Goal: Transaction & Acquisition: Book appointment/travel/reservation

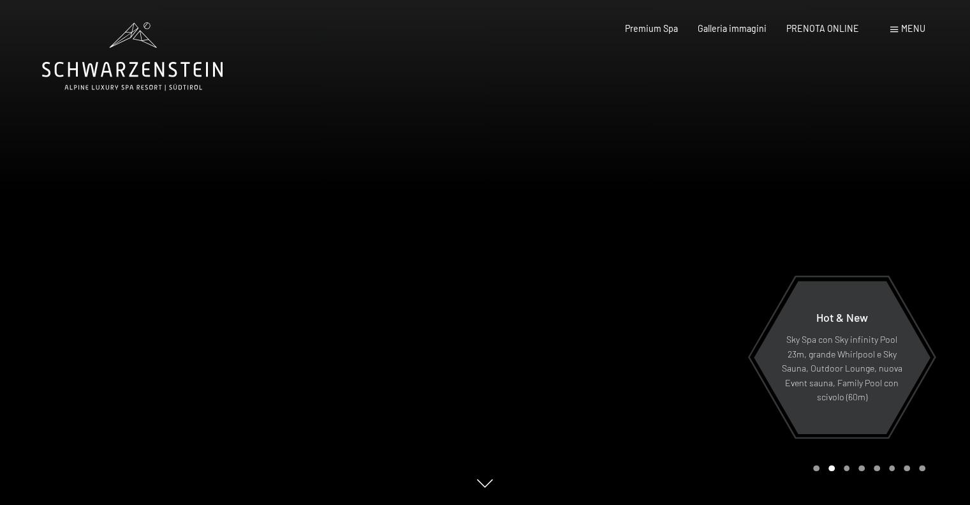
click at [815, 22] on div "Prenotazione Richiesta Premium Spa Galleria immagini PRENOTA ONLINE Menu DE IT …" at bounding box center [755, 28] width 339 height 13
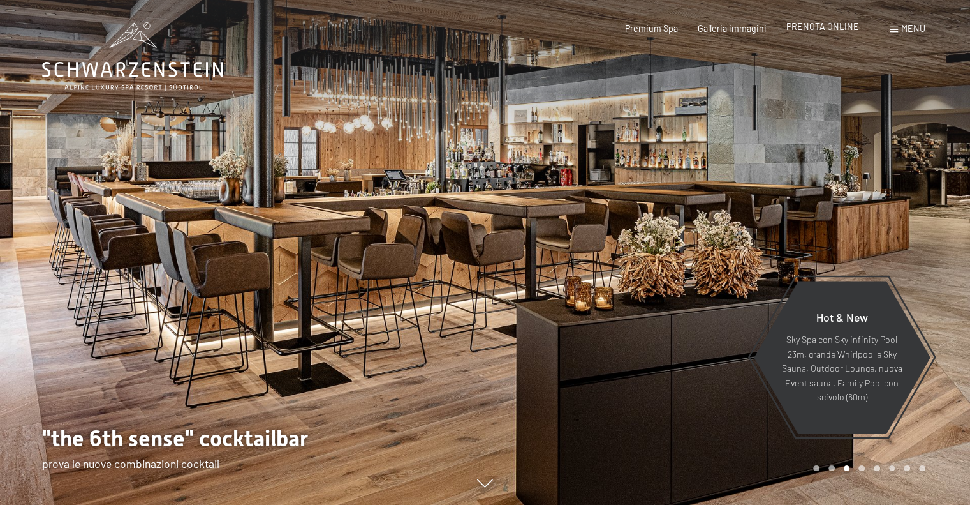
click at [814, 27] on span "PRENOTA ONLINE" at bounding box center [822, 26] width 73 height 11
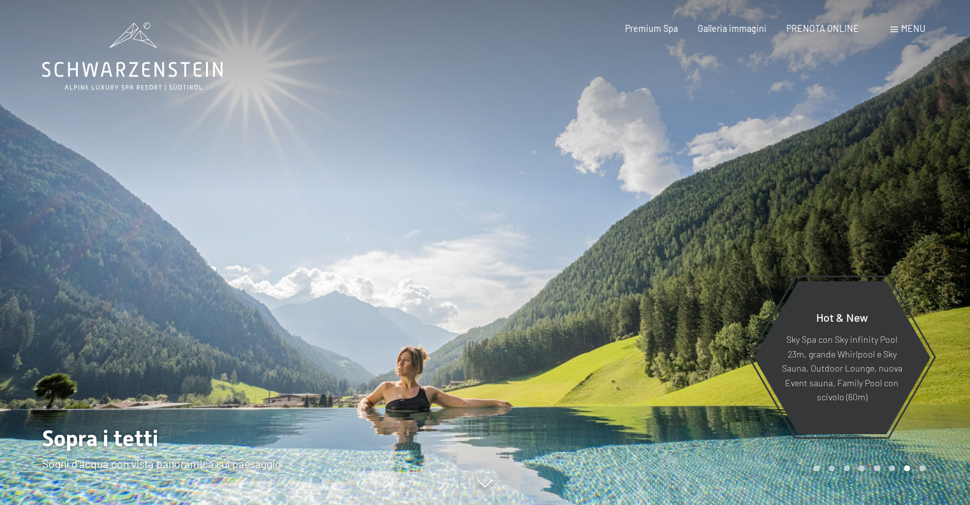
click at [656, 222] on div at bounding box center [727, 252] width 485 height 505
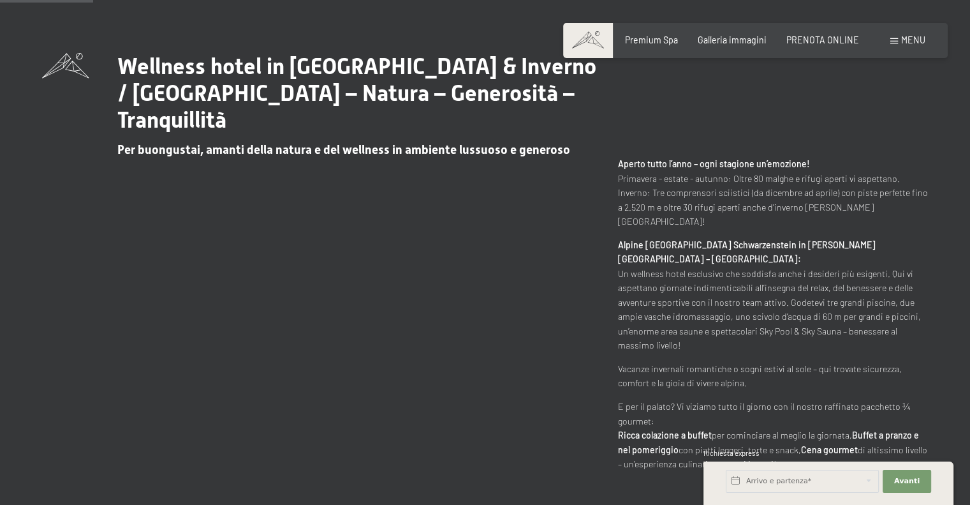
scroll to position [574, 0]
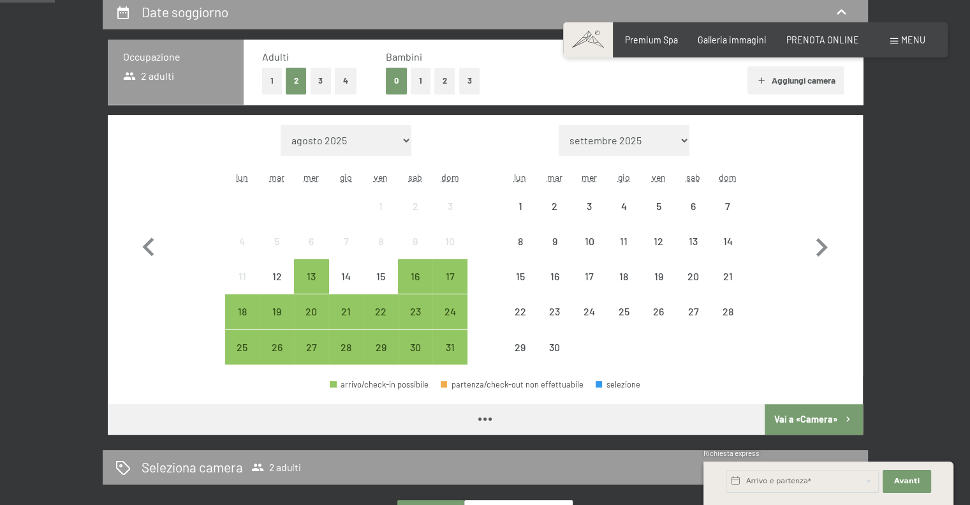
scroll to position [319, 0]
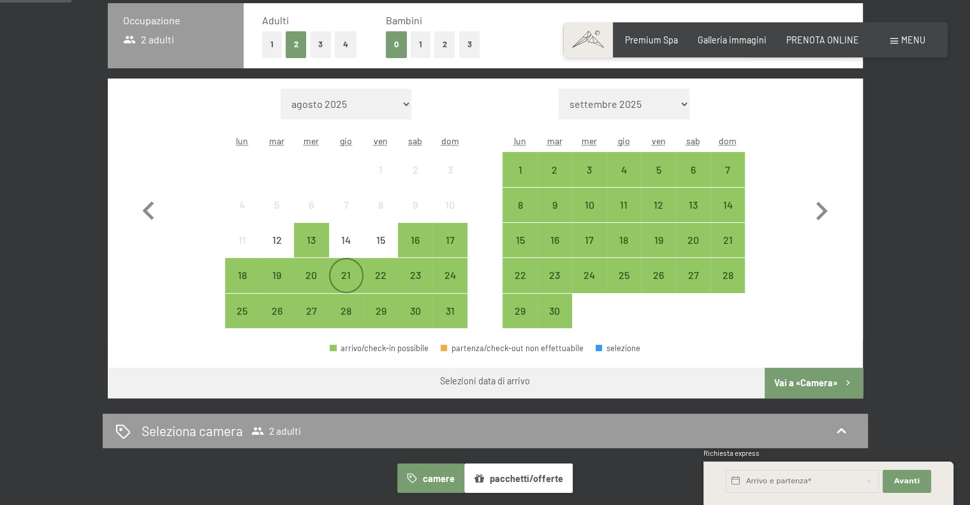
click at [341, 273] on div "21" at bounding box center [346, 286] width 32 height 32
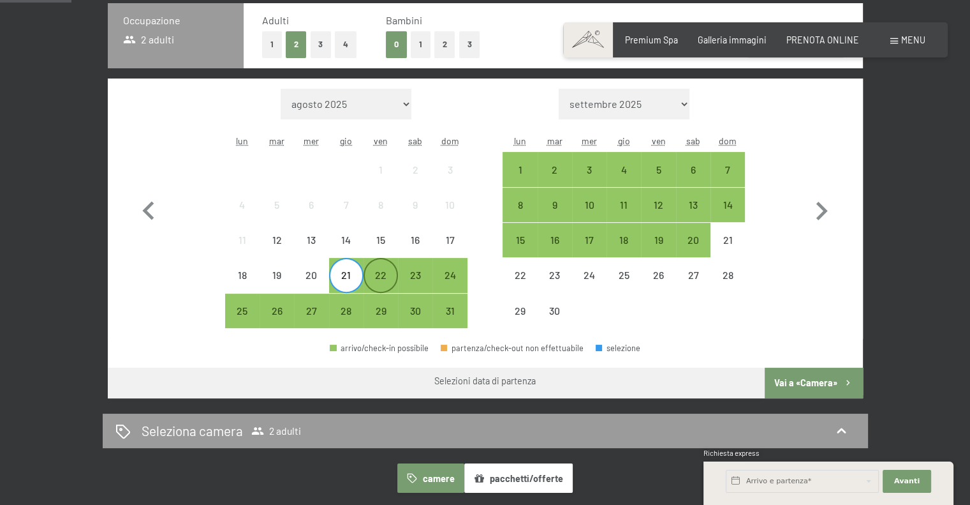
click at [376, 274] on div "22" at bounding box center [381, 286] width 32 height 32
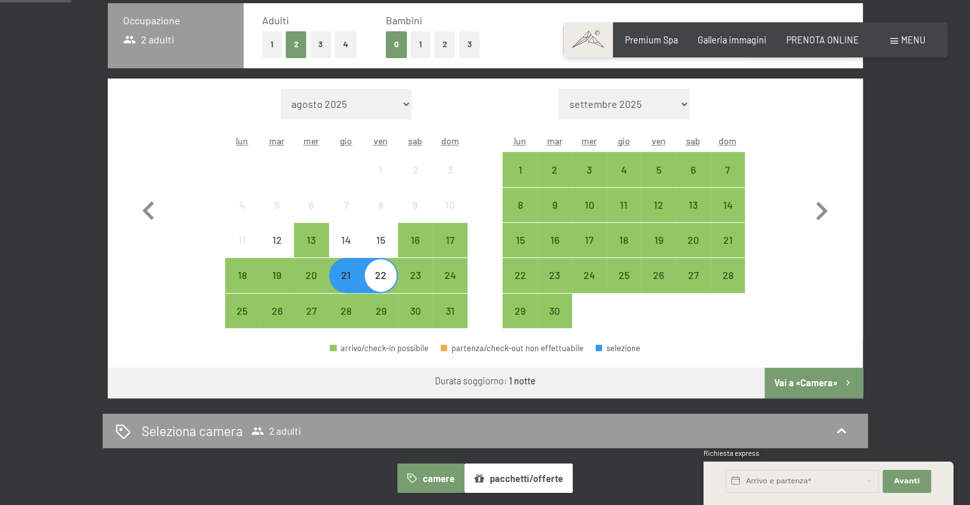
click at [794, 380] on button "Vai a «Camera»" at bounding box center [814, 382] width 98 height 31
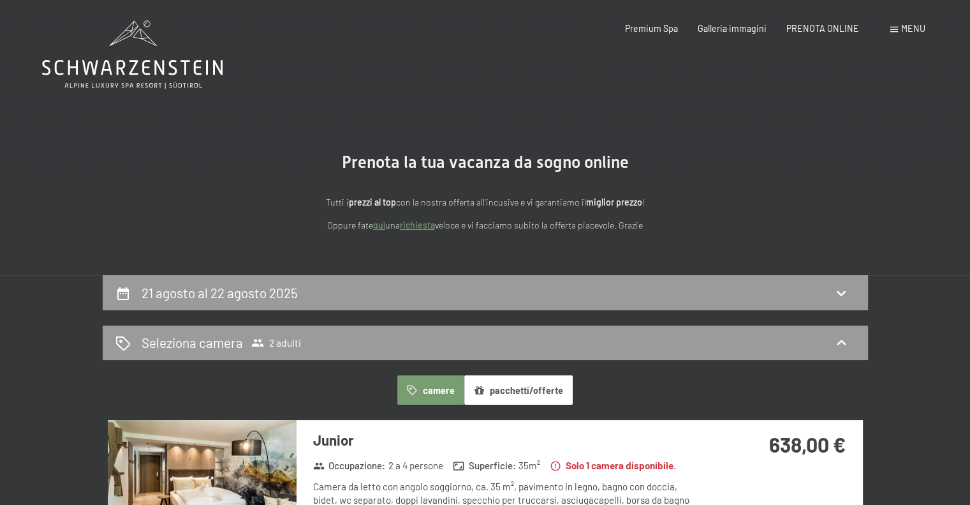
scroll to position [0, 0]
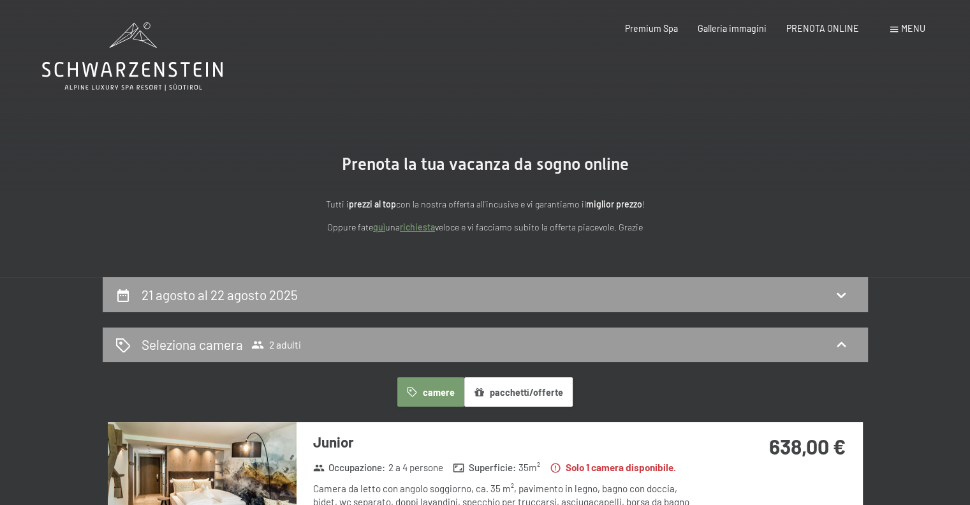
click at [651, 387] on div "camere pacchetti/offerte" at bounding box center [485, 391] width 755 height 29
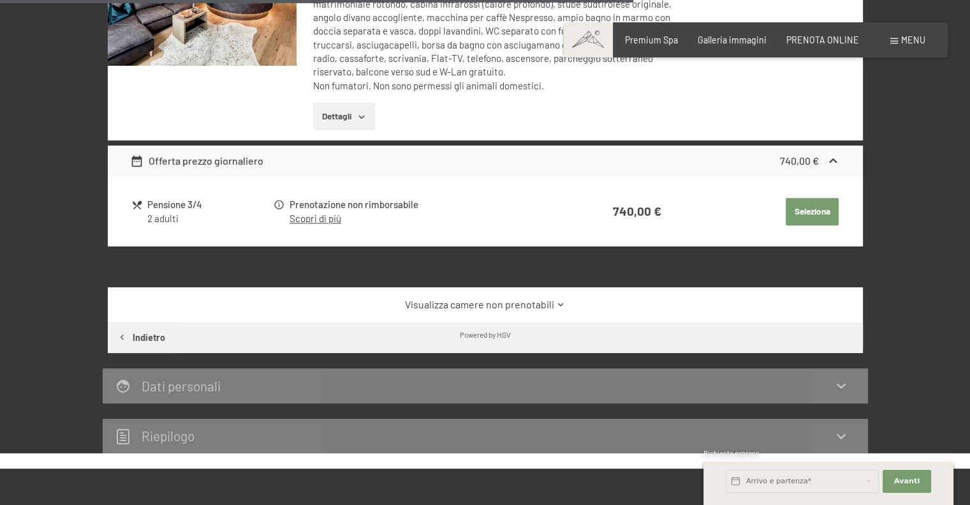
scroll to position [1276, 0]
